Goal: Task Accomplishment & Management: Manage account settings

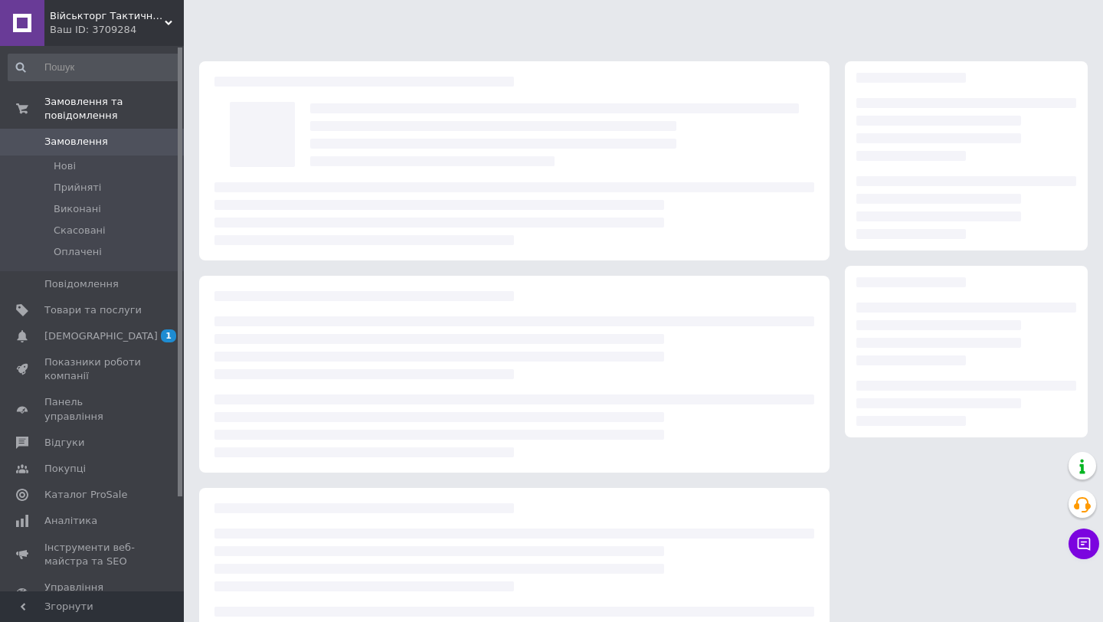
scroll to position [78, 0]
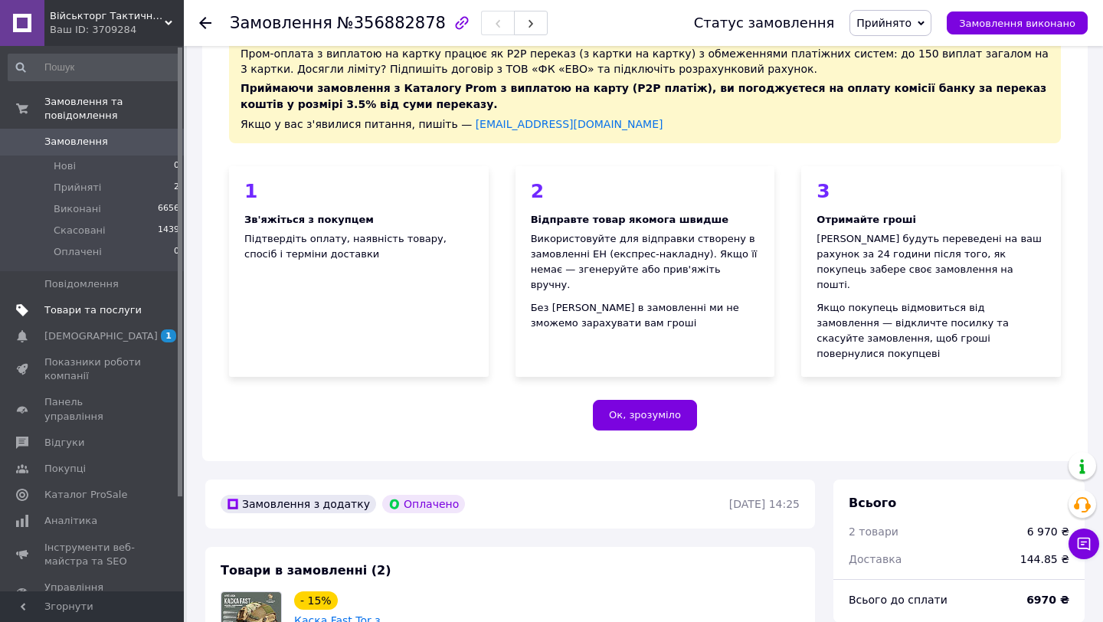
click at [112, 312] on span "Товари та послуги" at bounding box center [92, 310] width 97 height 14
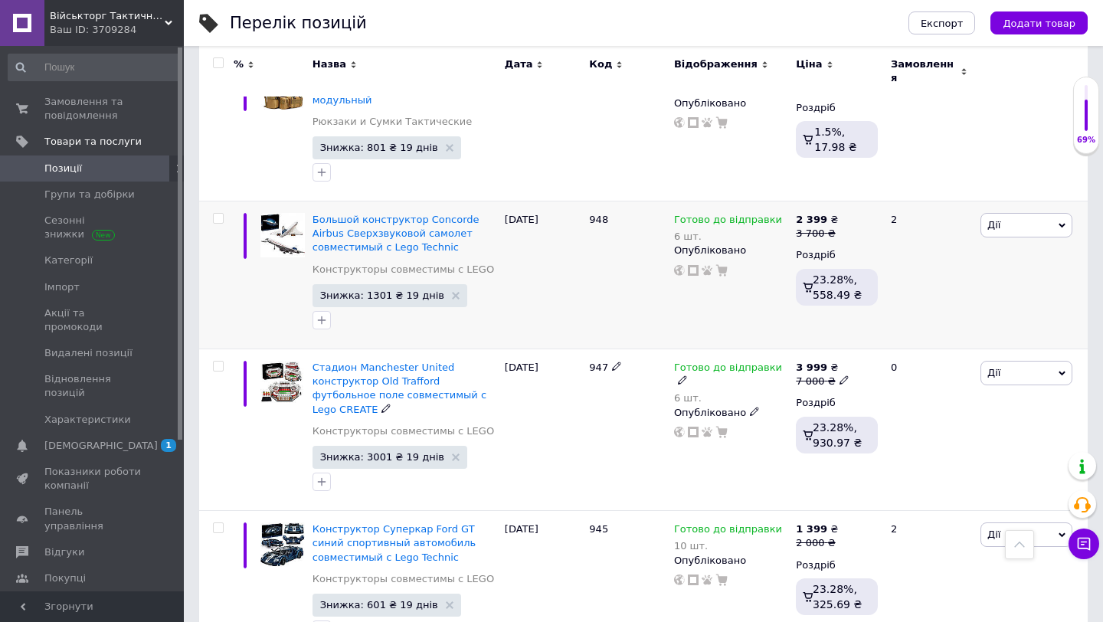
scroll to position [990, 0]
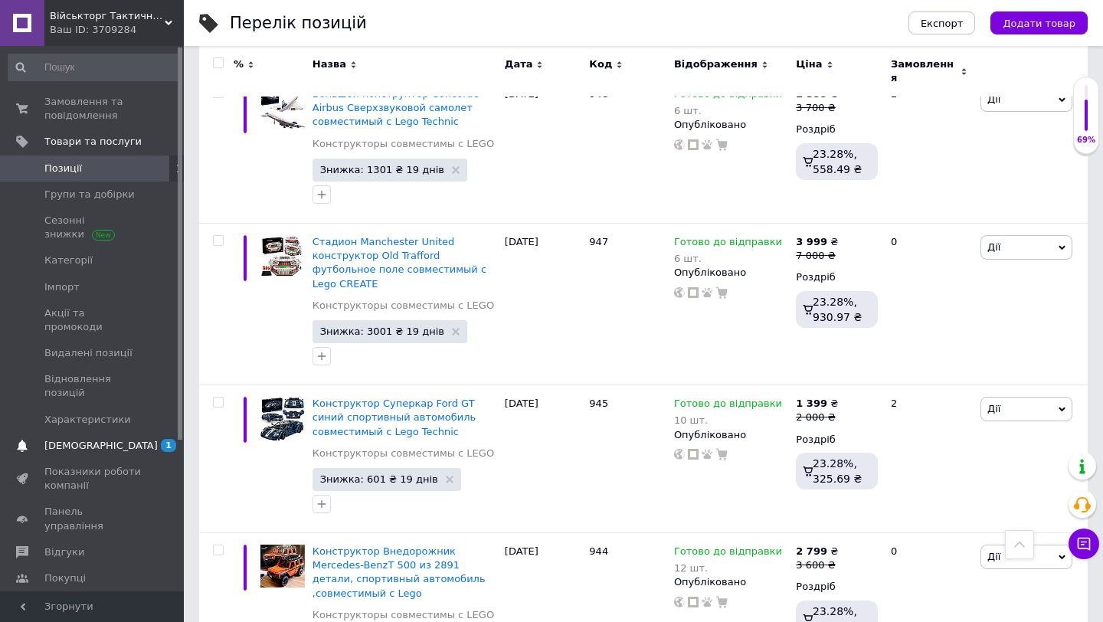
click at [110, 439] on span "[DEMOGRAPHIC_DATA]" at bounding box center [92, 446] width 97 height 14
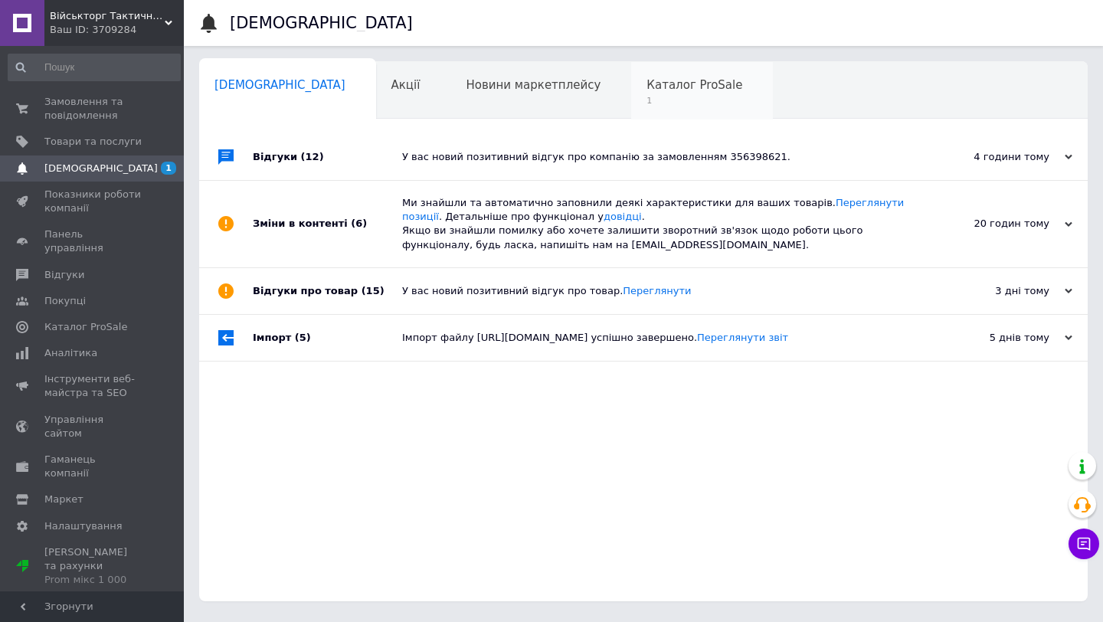
click at [646, 95] on span "1" at bounding box center [694, 100] width 96 height 11
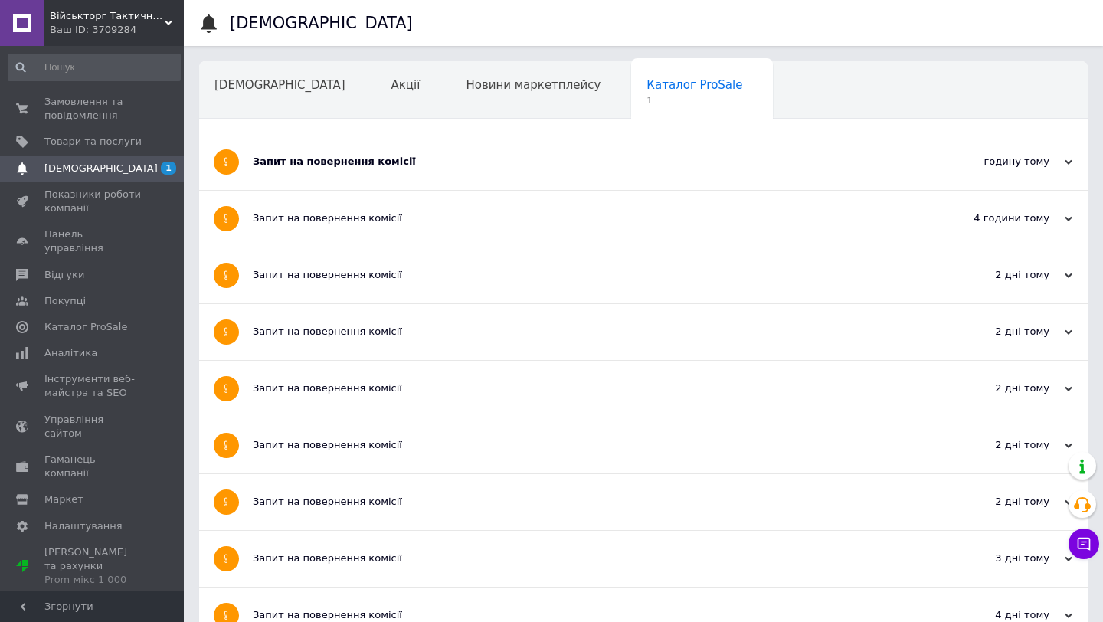
click at [382, 159] on div "Запит на повернення комісії" at bounding box center [586, 162] width 666 height 14
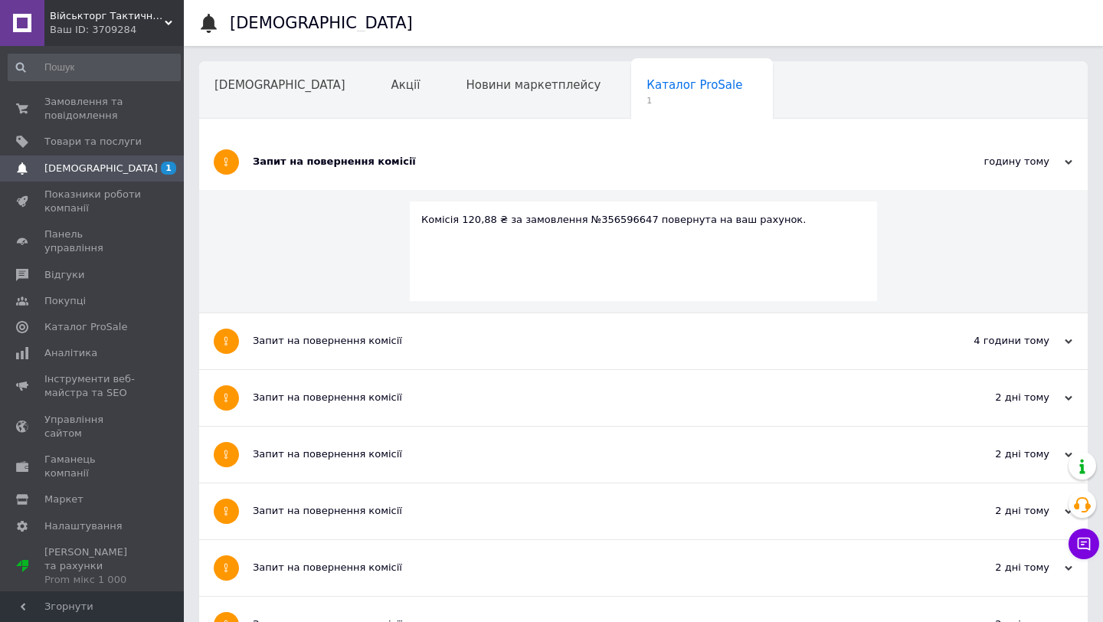
click at [603, 220] on div "Комісія 120,88 ₴ за замовлення №356596647 повернута на ваш рахунок." at bounding box center [643, 220] width 444 height 14
copy div "356596647"
click at [258, 90] on span "[DEMOGRAPHIC_DATA]" at bounding box center [279, 85] width 131 height 14
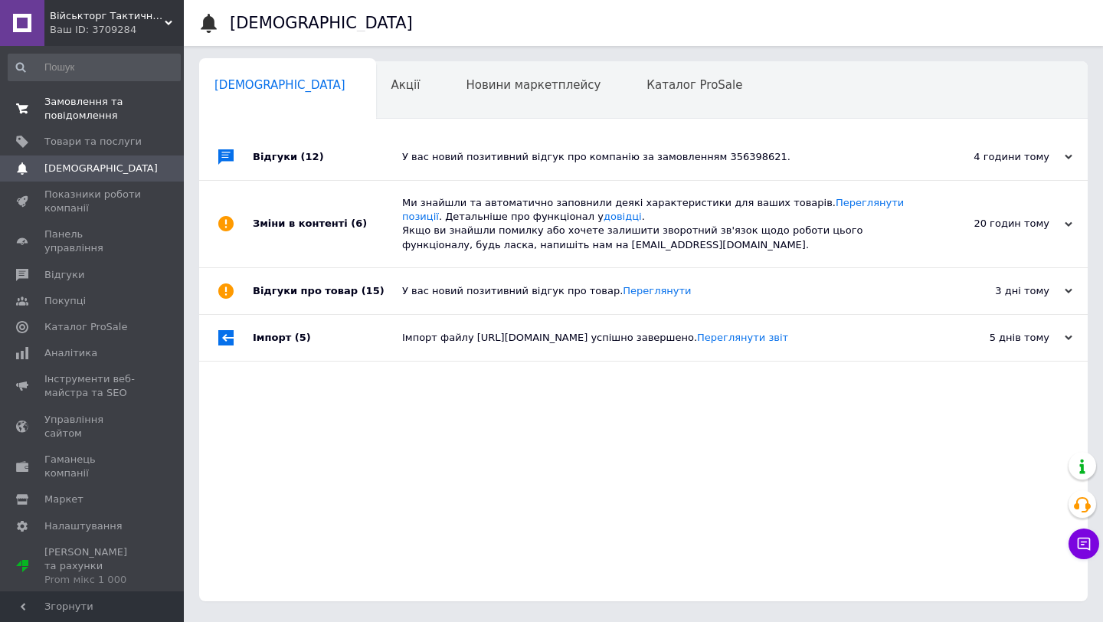
click at [96, 100] on span "Замовлення та повідомлення" at bounding box center [92, 109] width 97 height 28
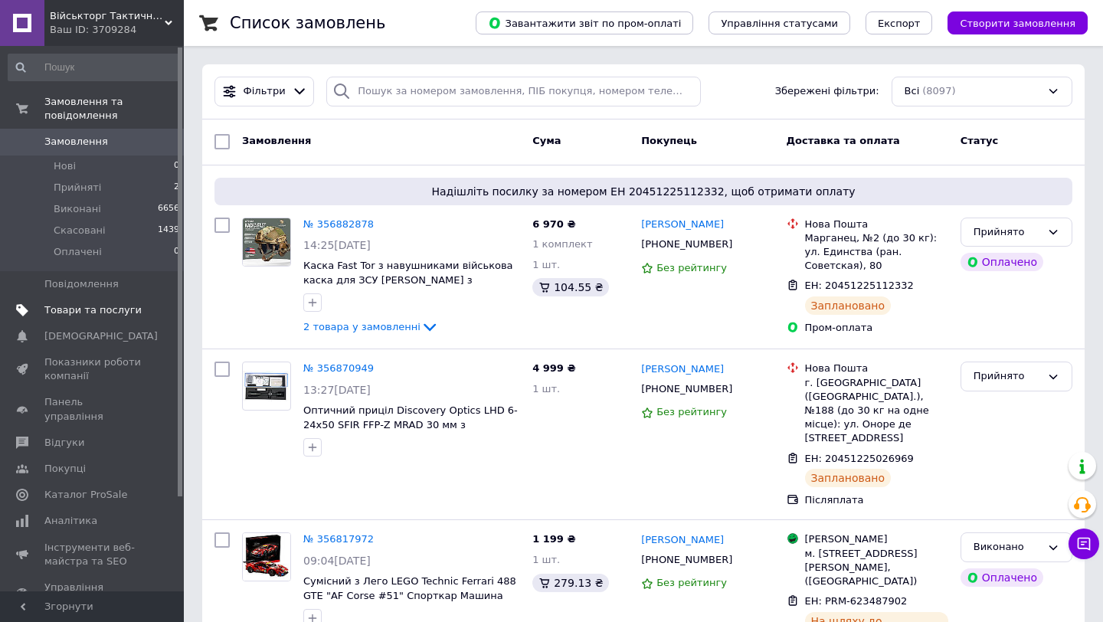
click at [136, 314] on span "Товари та послуги" at bounding box center [92, 310] width 97 height 14
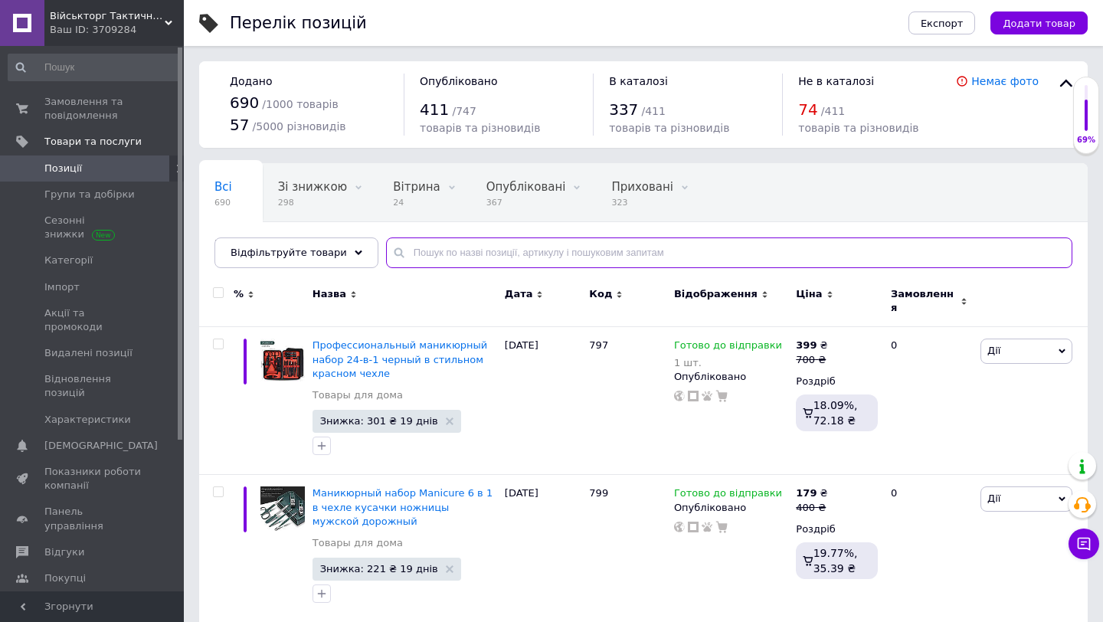
click at [473, 254] on input "text" at bounding box center [729, 252] width 686 height 31
paste input "356596647"
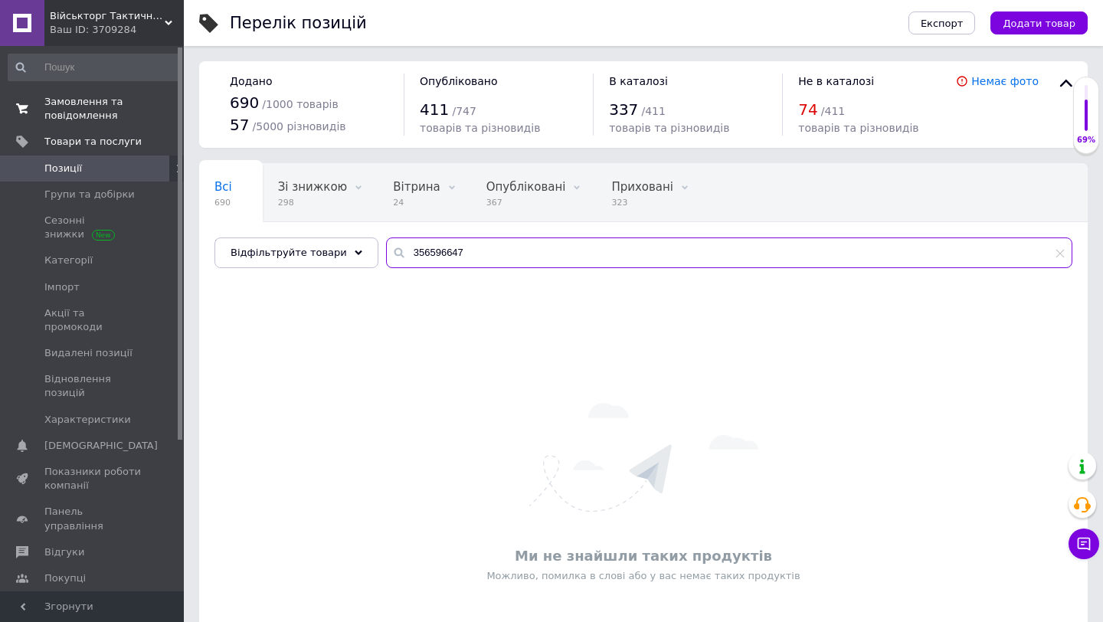
type input "356596647"
click at [115, 119] on span "Замовлення та повідомлення" at bounding box center [92, 109] width 97 height 28
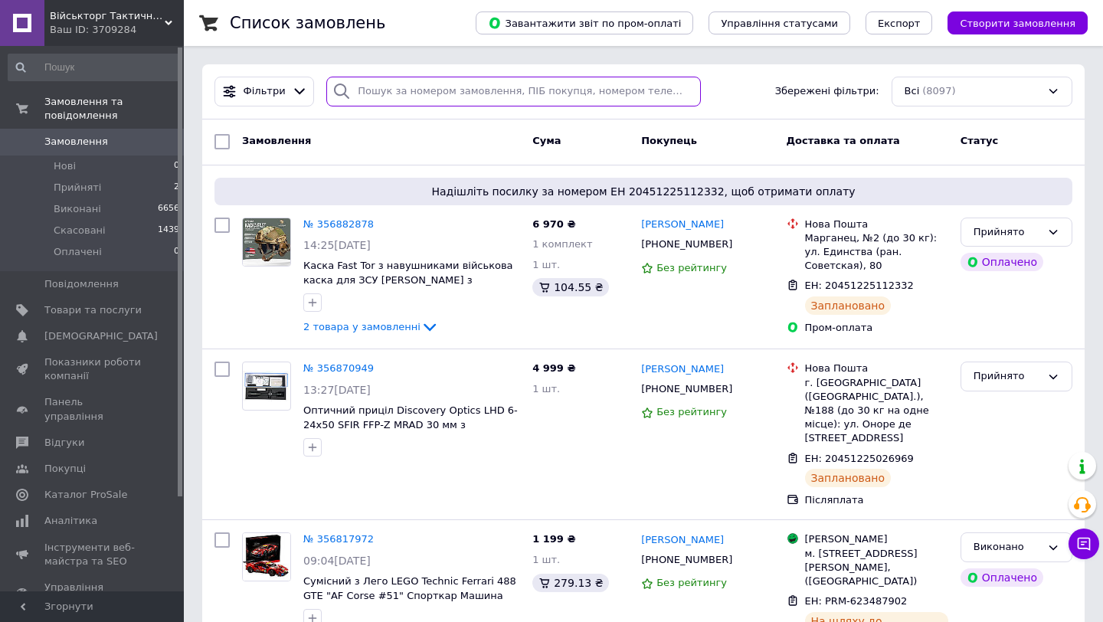
click at [368, 83] on input "search" at bounding box center [513, 92] width 374 height 30
paste input "356596647"
type input "356596647"
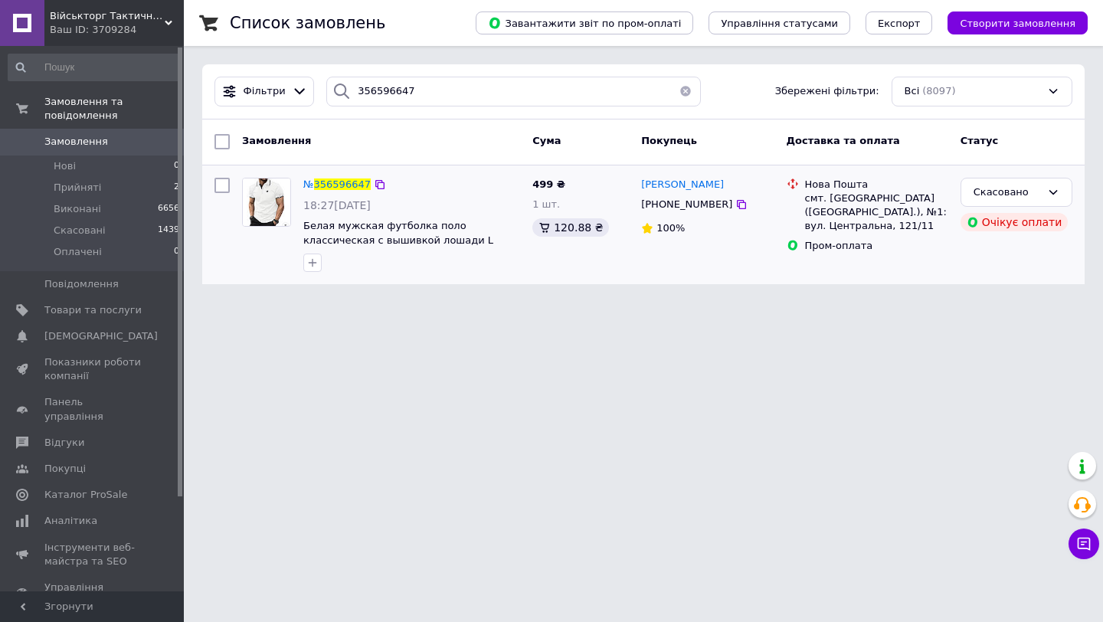
click at [541, 178] on span "499 ₴" at bounding box center [548, 183] width 33 height 11
click at [107, 300] on link "Товари та послуги" at bounding box center [94, 310] width 188 height 26
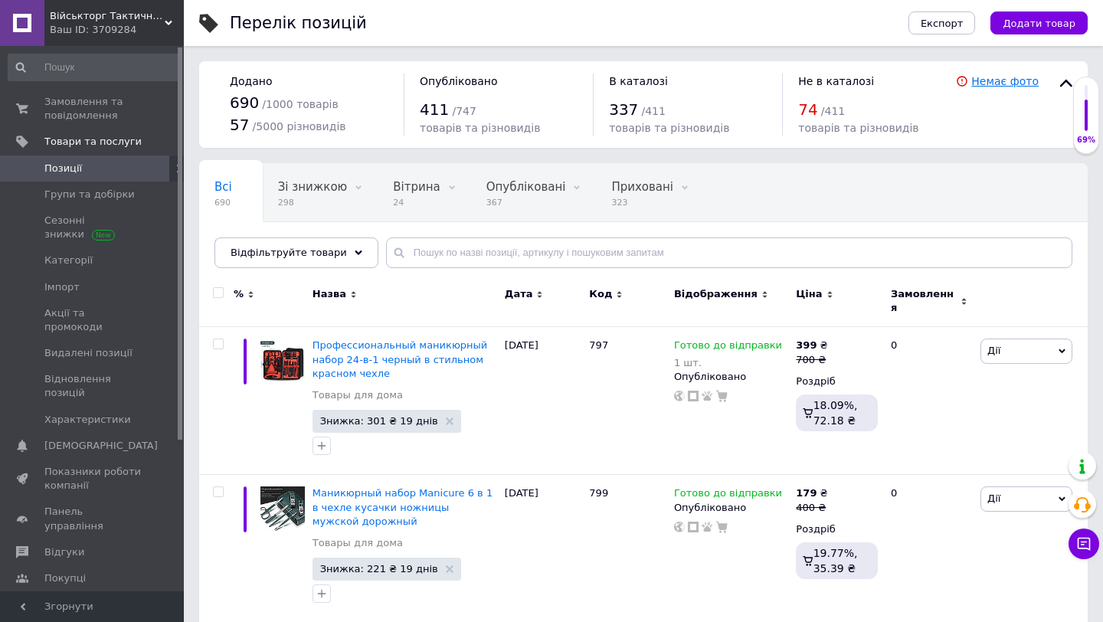
click at [1012, 81] on link "Немає фото" at bounding box center [1004, 81] width 67 height 12
click at [84, 193] on span "Групи та добірки" at bounding box center [89, 195] width 90 height 14
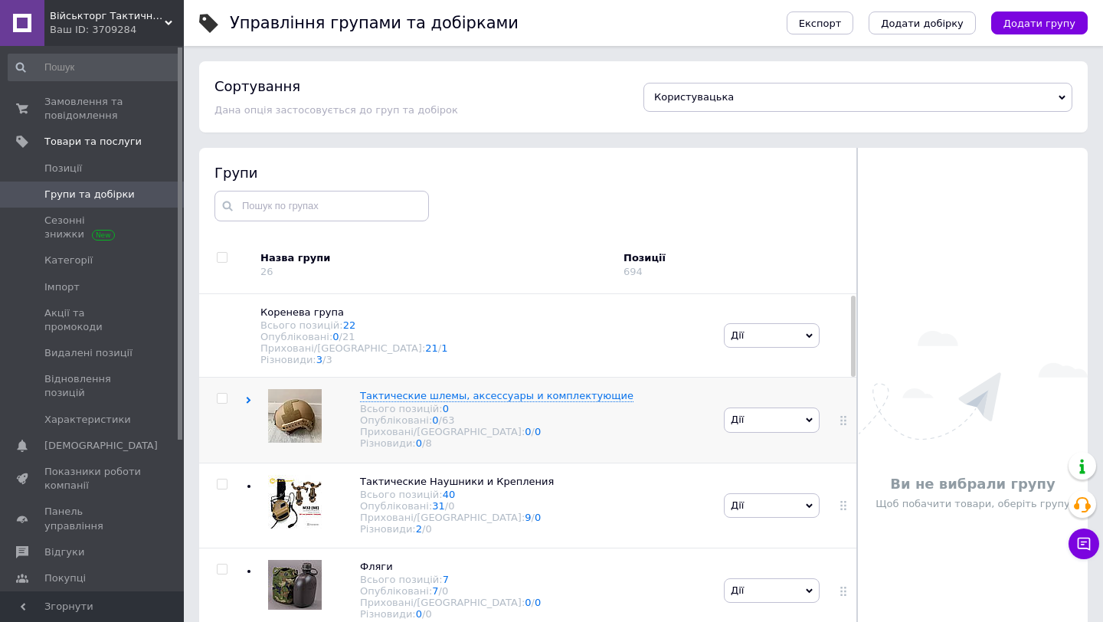
click at [666, 423] on div "Тактические шлемы, аксессуары и комплектующие Всього позицій: 0 Опубліковані: 0…" at bounding box center [482, 420] width 475 height 85
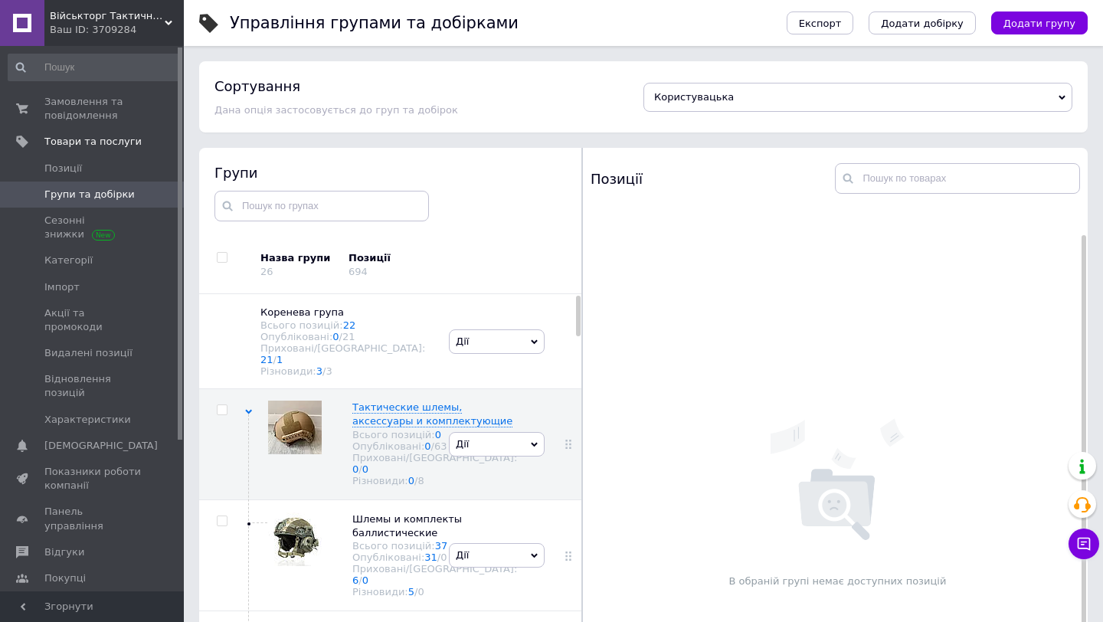
scroll to position [27, 0]
click at [391, 538] on span "Шлемы и комплекты баллистические" at bounding box center [407, 525] width 110 height 25
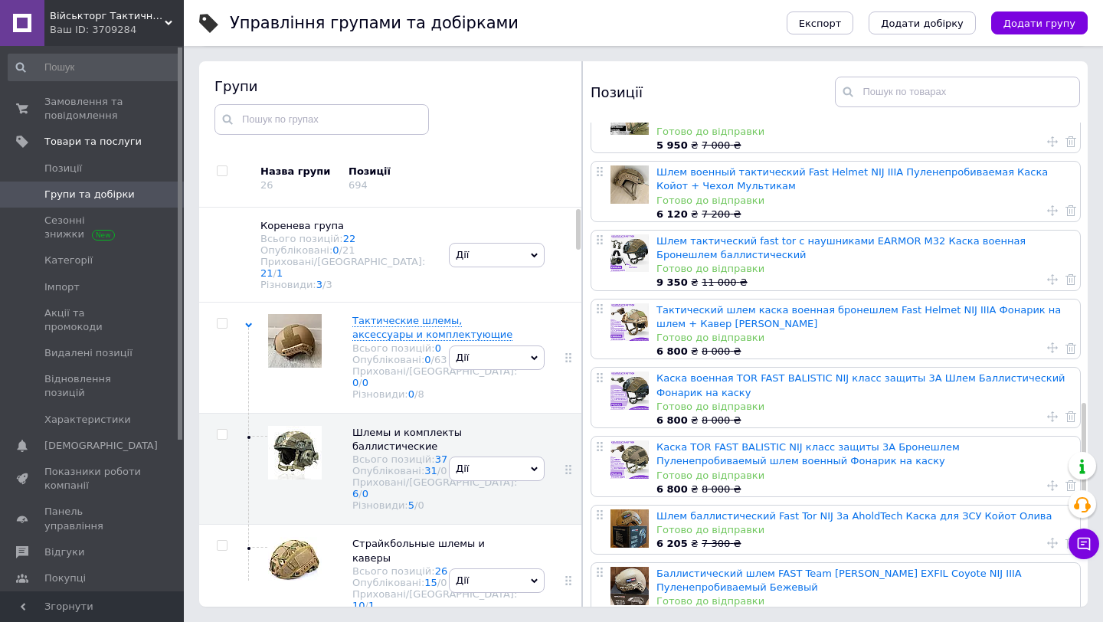
scroll to position [1458, 0]
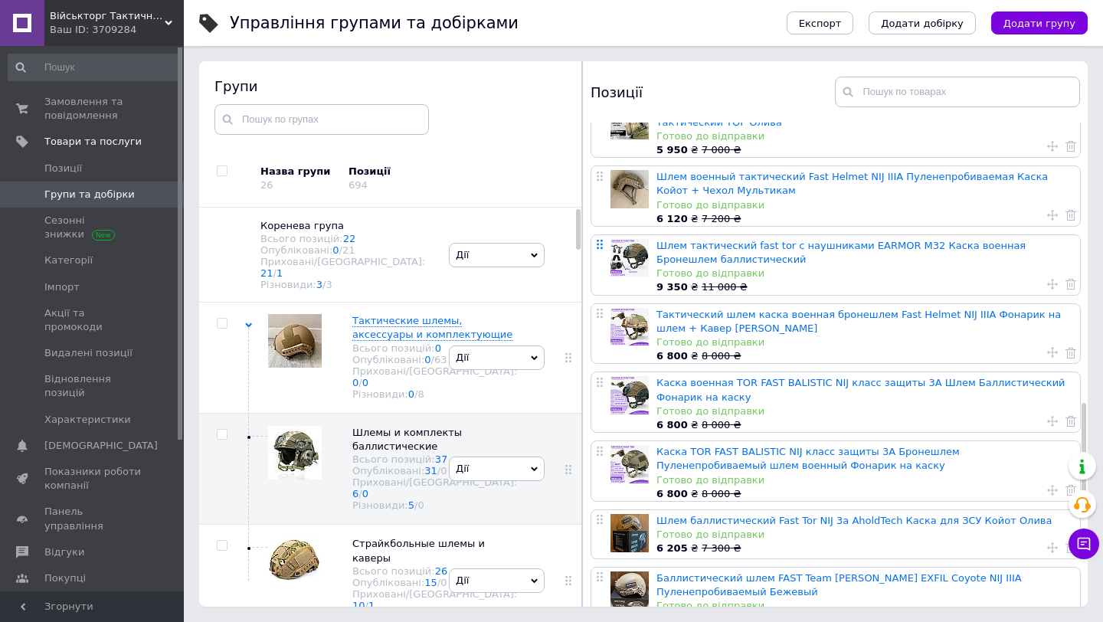
click at [598, 240] on icon at bounding box center [599, 244] width 9 height 9
click at [600, 240] on icon at bounding box center [599, 244] width 9 height 9
click at [677, 240] on link "Шлем тактический fast tor с наушниками EARMOR M32 Каска военная Бронешлем балли…" at bounding box center [840, 252] width 369 height 25
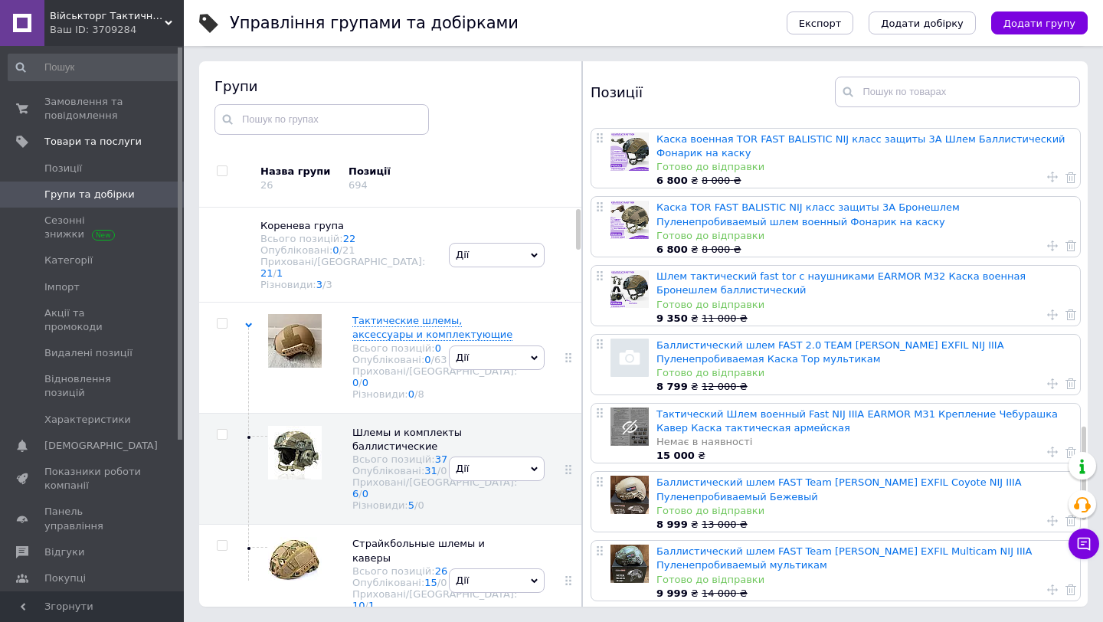
scroll to position [1708, 0]
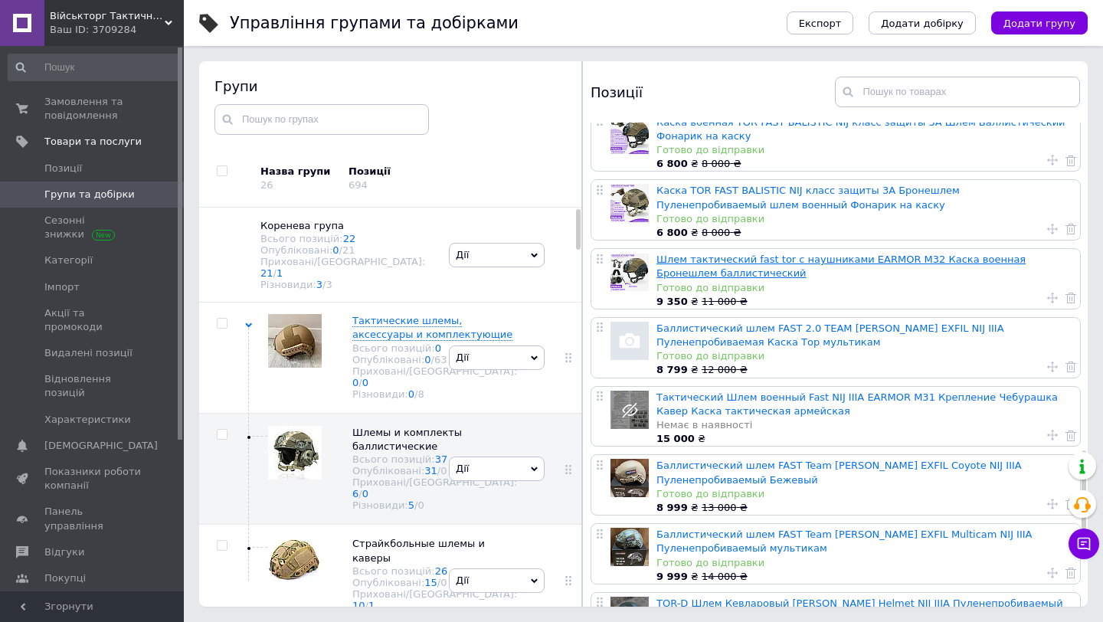
click at [684, 253] on link "Шлем тактический fast tor с наушниками EARMOR M32 Каска военная Бронешлем балли…" at bounding box center [840, 265] width 369 height 25
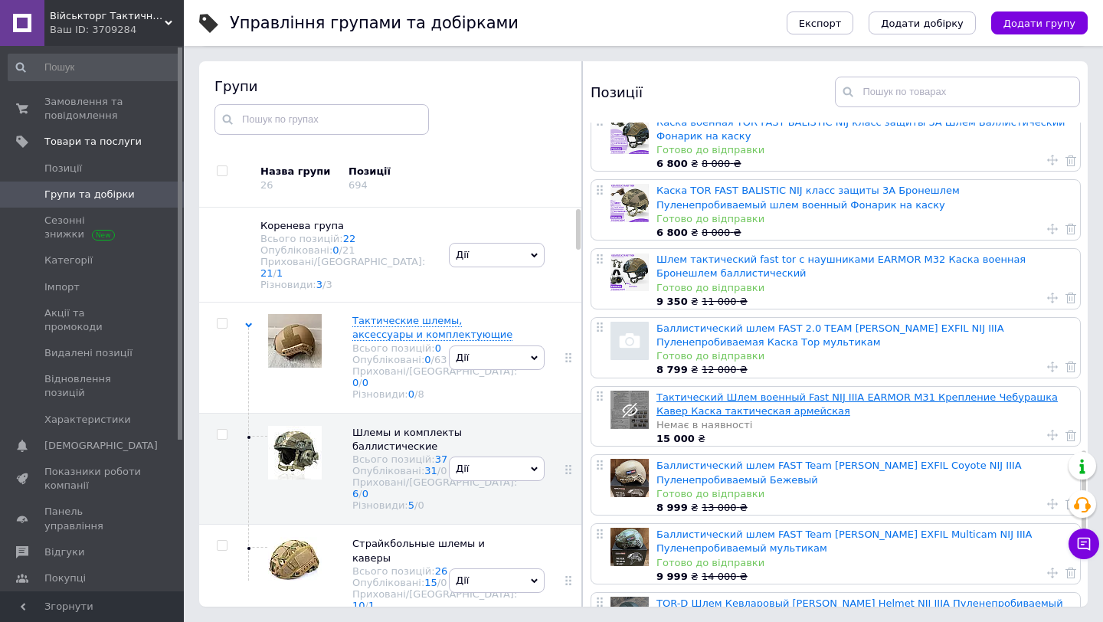
click at [669, 403] on link "Тактический Шлем военный Fast NIJ IIIA EARMOR M31 Крепление Чебурашка Кавер Кас…" at bounding box center [856, 403] width 401 height 25
